Goal: Navigation & Orientation: Go to known website

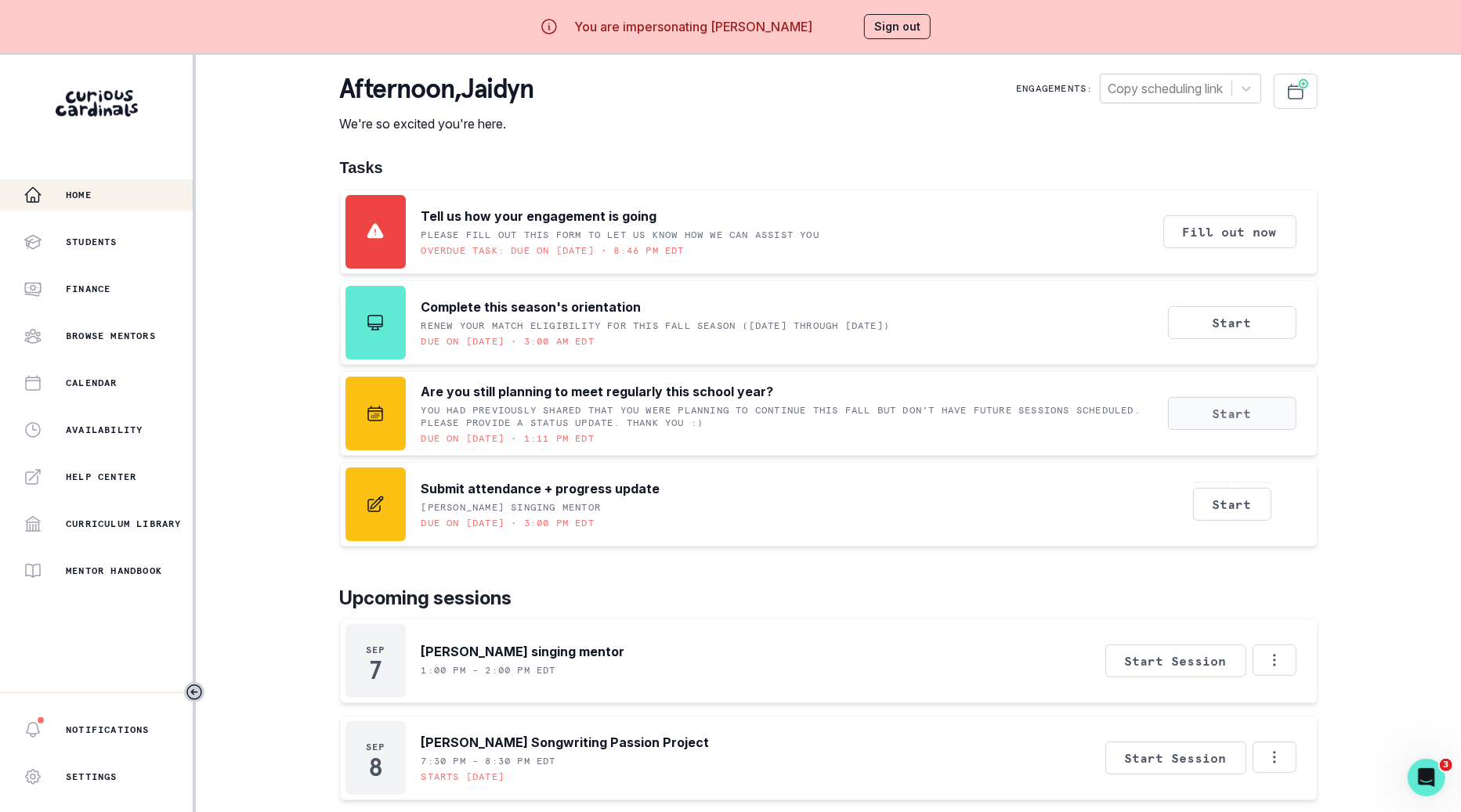
click at [1259, 414] on button "Start" at bounding box center [1233, 414] width 128 height 32
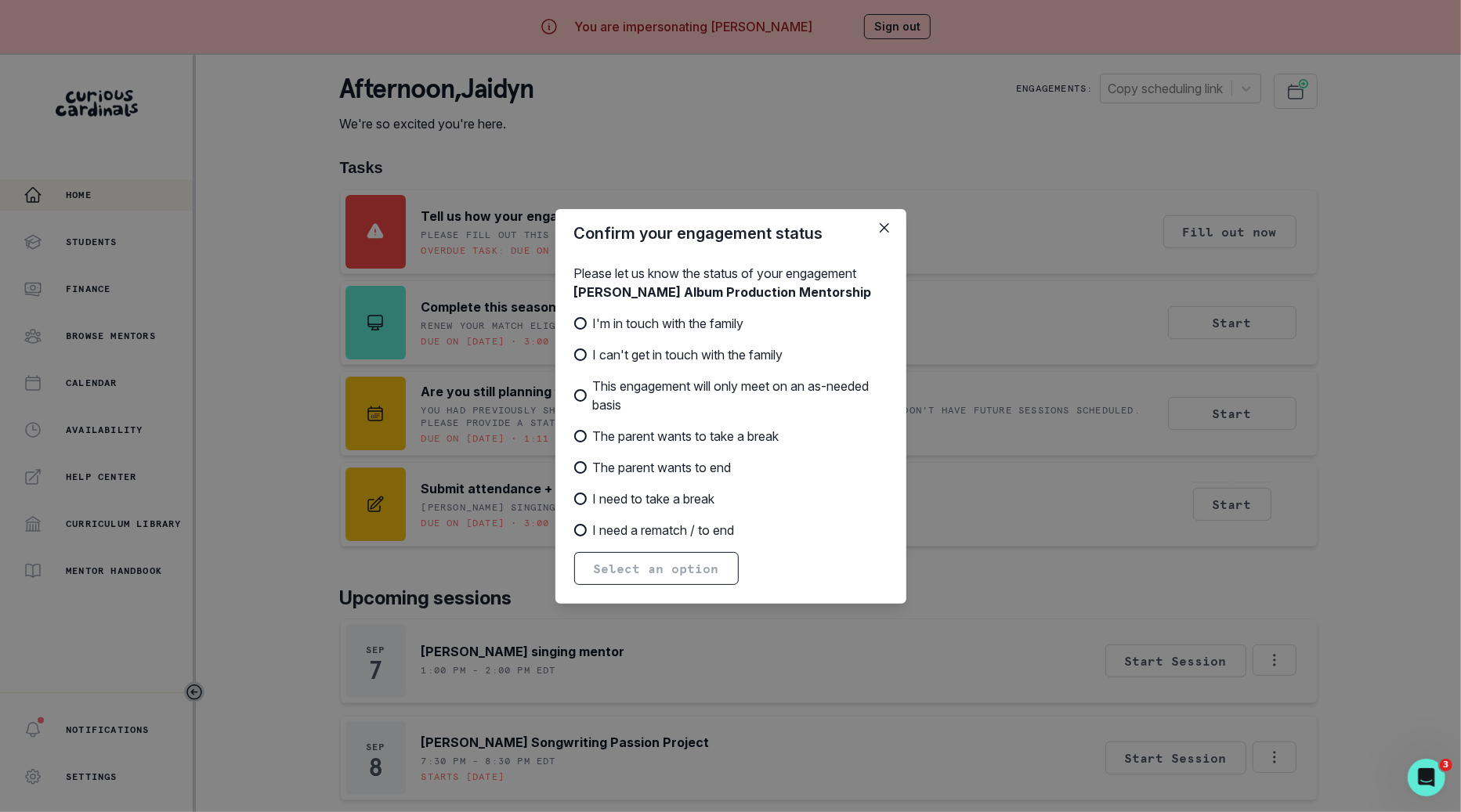
click at [1259, 414] on div "Confirm your engagement status Please let us know the status of your engagement…" at bounding box center [730, 406] width 1461 height 812
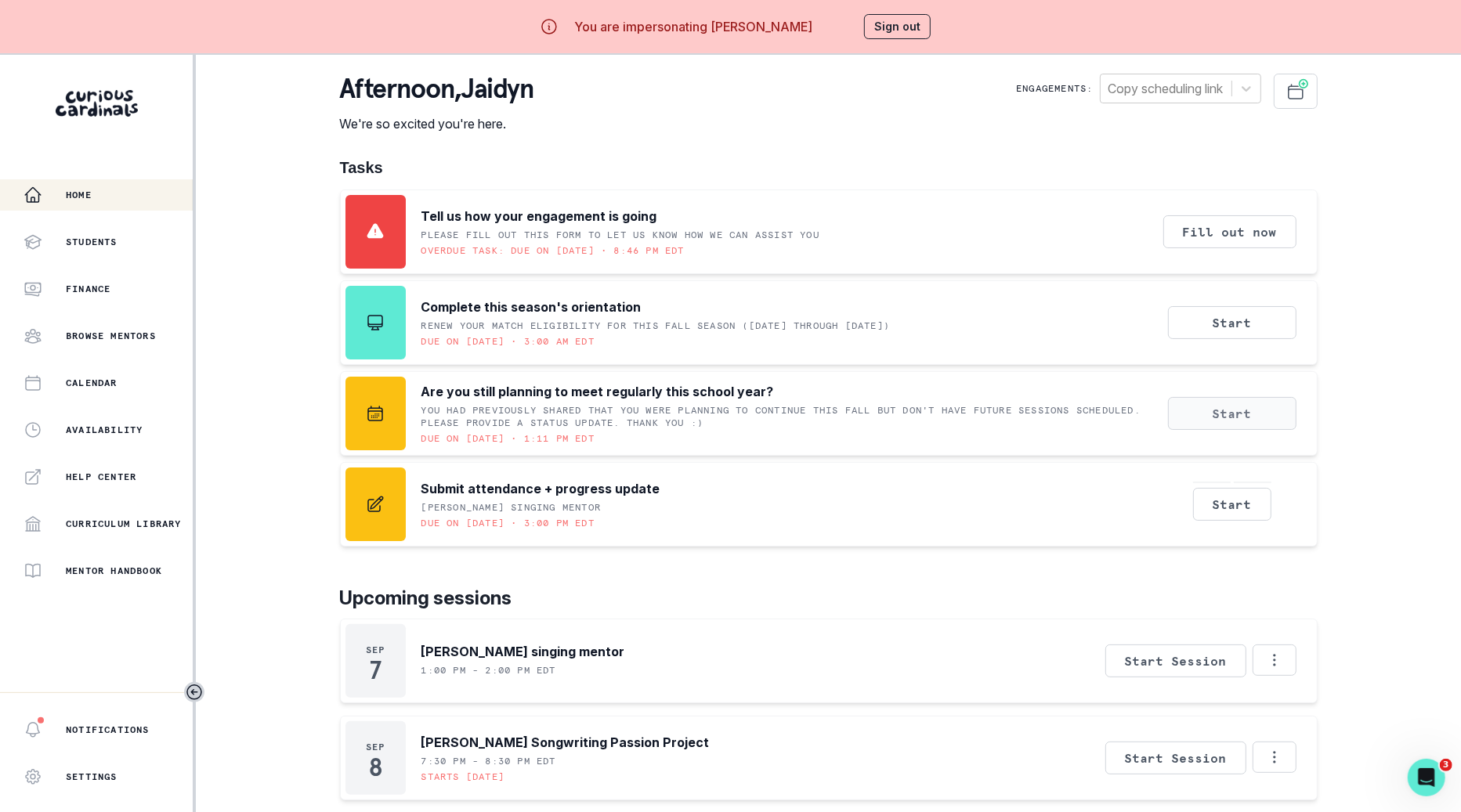
click at [1259, 414] on button "Start" at bounding box center [1233, 414] width 128 height 32
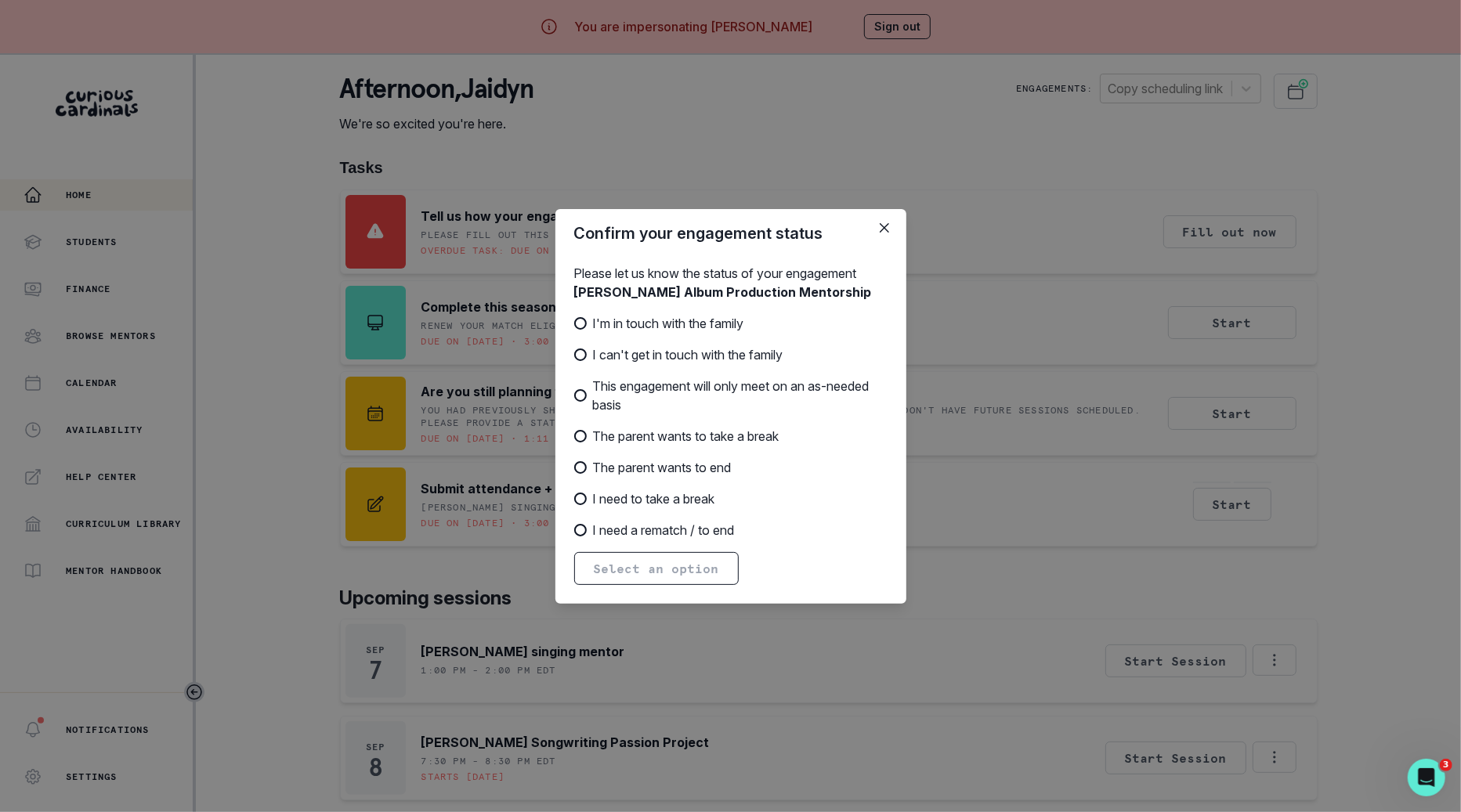
click at [1259, 414] on div "Confirm your engagement status Please let us know the status of your engagement…" at bounding box center [730, 406] width 1461 height 812
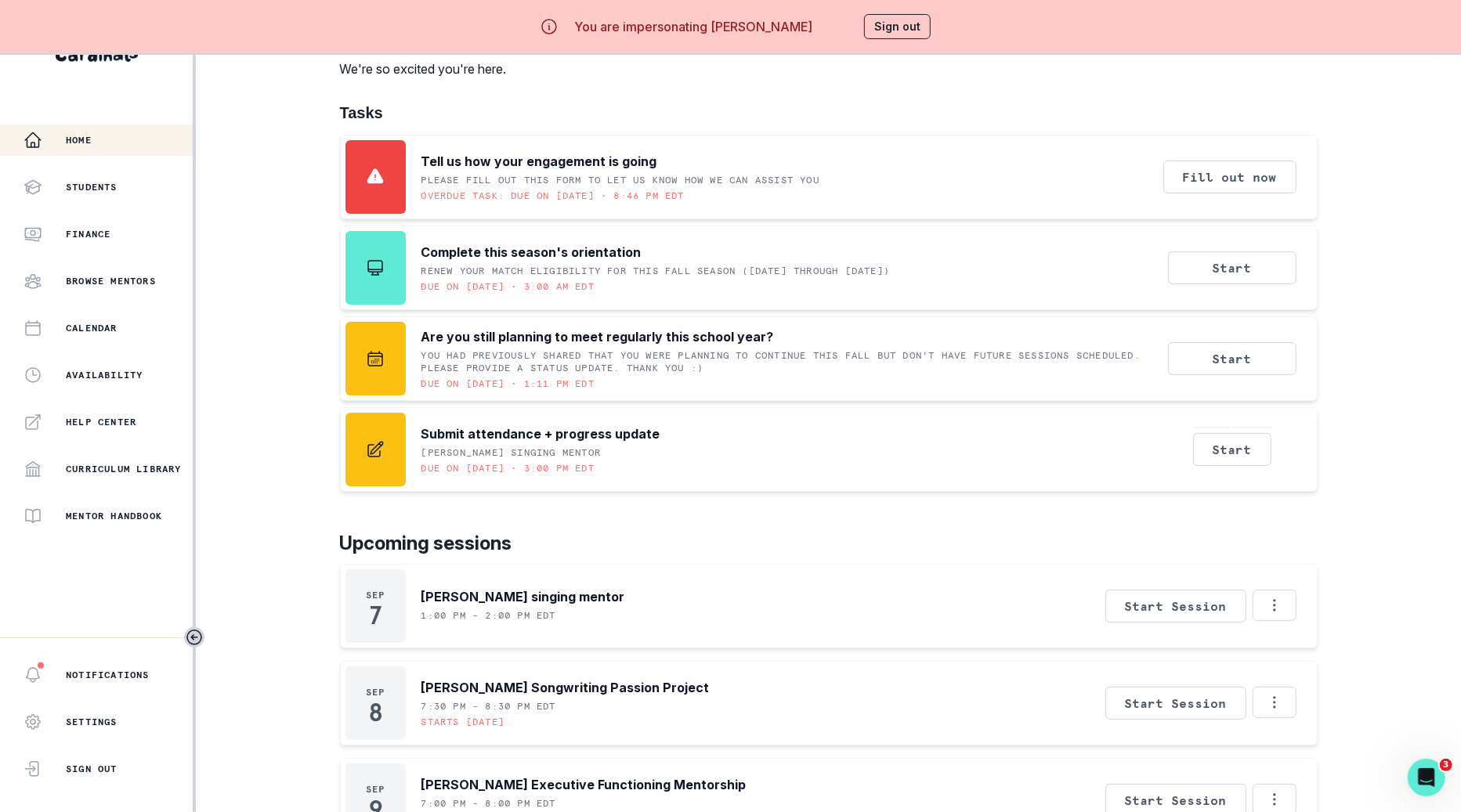
click at [897, 32] on button "Sign out" at bounding box center [898, 26] width 67 height 25
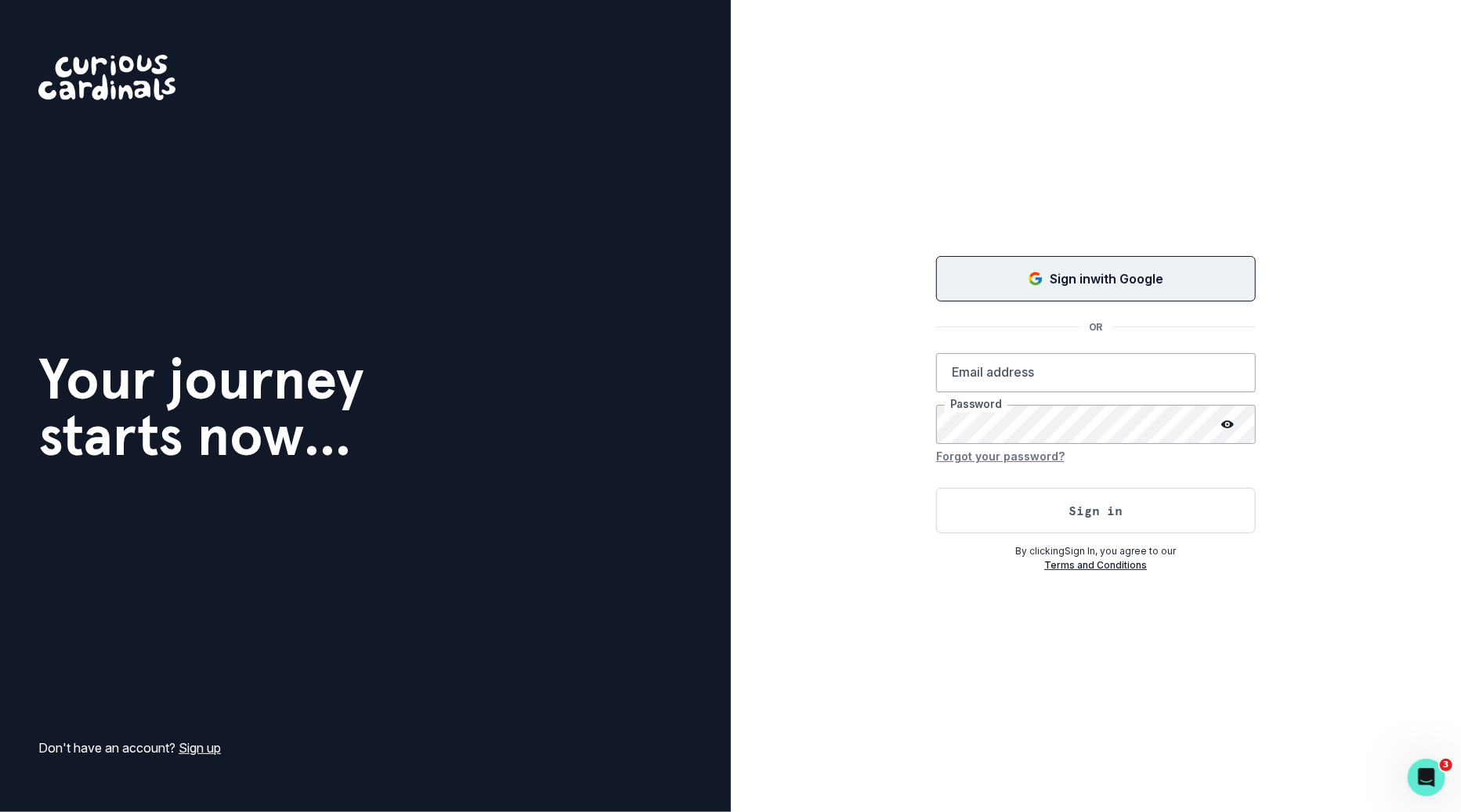
click at [1014, 268] on button "Sign in with Google" at bounding box center [1096, 279] width 320 height 45
